Goal: Use online tool/utility: Utilize a website feature to perform a specific function

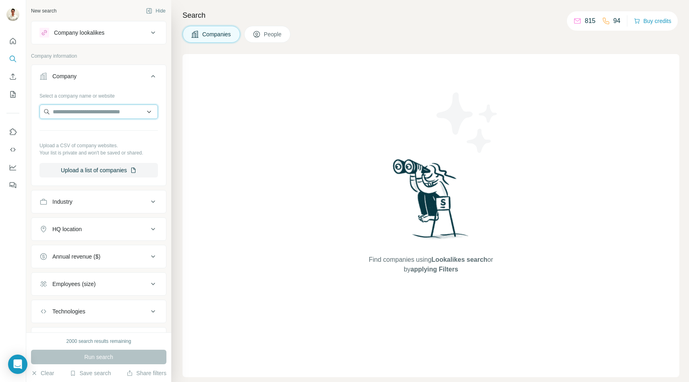
click at [90, 115] on input "text" at bounding box center [98, 111] width 118 height 15
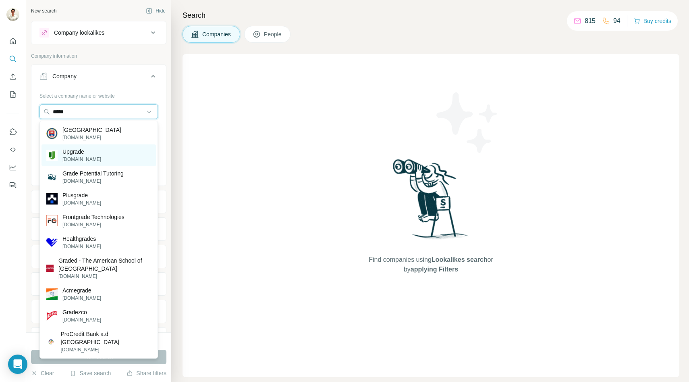
type input "*****"
click at [91, 157] on div "Upgrade [DOMAIN_NAME]" at bounding box center [99, 155] width 114 height 22
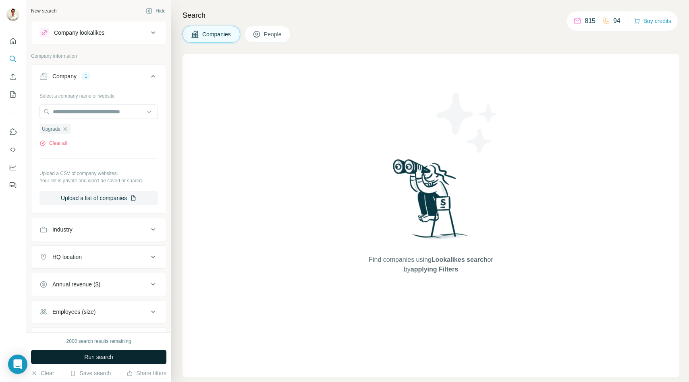
click at [97, 355] on span "Run search" at bounding box center [98, 357] width 29 height 8
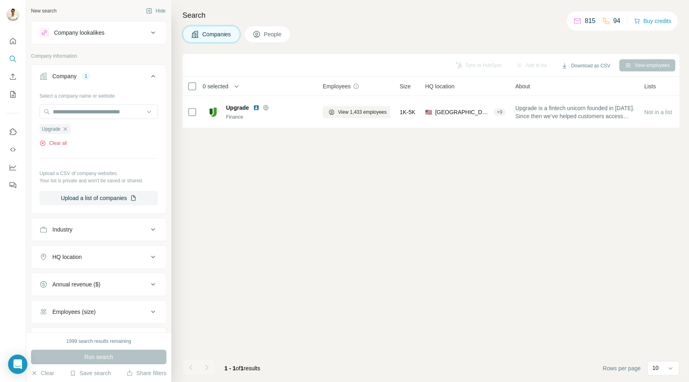
click at [60, 144] on button "Clear all" at bounding box center [52, 142] width 27 height 7
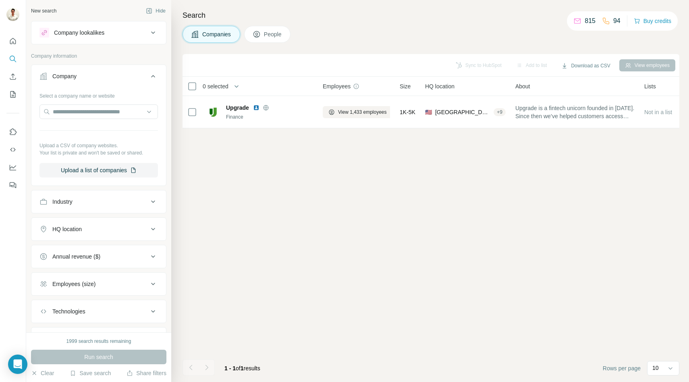
click at [245, 37] on button "People" at bounding box center [267, 34] width 47 height 17
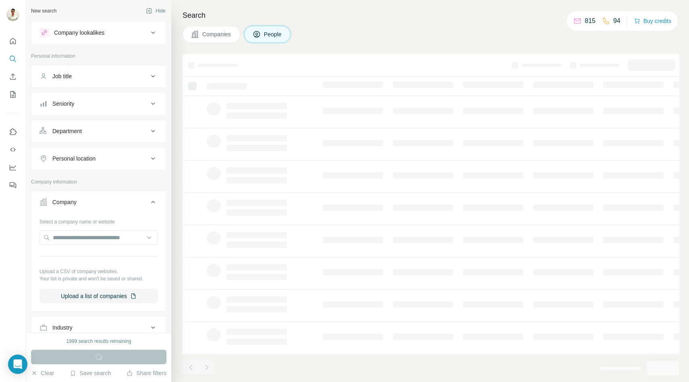
click at [218, 39] on button "Companies" at bounding box center [212, 34] width 58 height 17
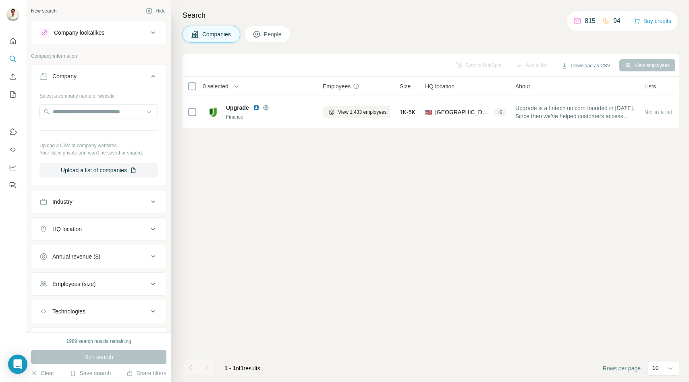
click at [258, 34] on icon at bounding box center [257, 34] width 8 height 8
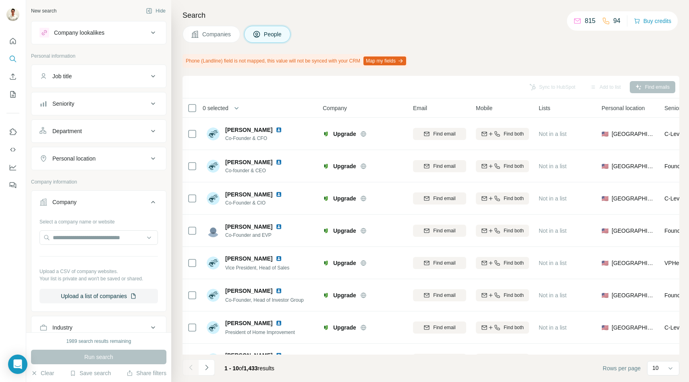
click at [224, 31] on span "Companies" at bounding box center [216, 34] width 29 height 8
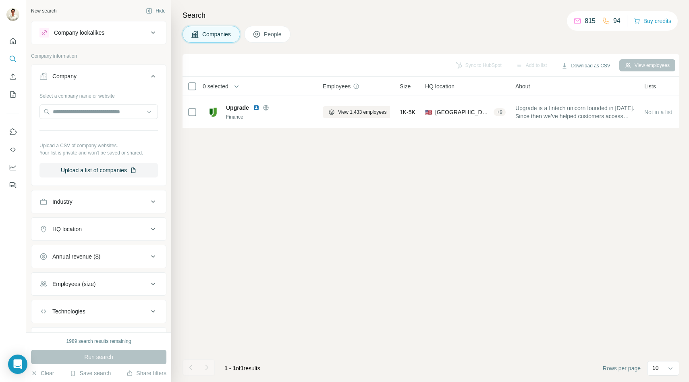
click at [155, 75] on icon at bounding box center [153, 76] width 10 height 10
